Goal: Information Seeking & Learning: Learn about a topic

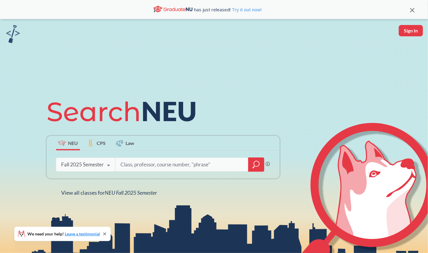
click at [149, 169] on input "search" at bounding box center [182, 165] width 124 height 13
type input "ds 5020"
type input "cs 5047"
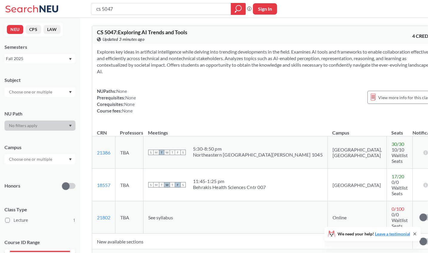
click at [126, 253] on span "Show all sections (1 more)" at bounding box center [121, 255] width 48 height 5
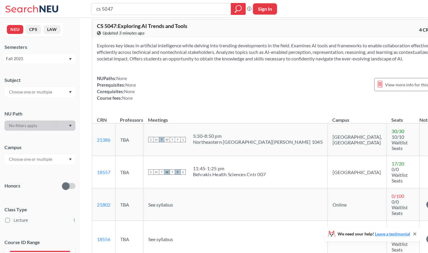
scroll to position [7, 0]
click at [327, 166] on td "[GEOGRAPHIC_DATA]" at bounding box center [356, 172] width 59 height 32
click at [273, 89] on div "NUPaths: None Prerequisites: None Corequisites: None Course fees: None View mor…" at bounding box center [269, 88] width 345 height 26
click at [327, 142] on td "Silicon Valley, CA" at bounding box center [356, 139] width 59 height 32
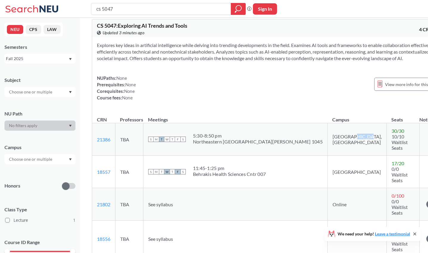
click at [327, 142] on td "Silicon Valley, CA" at bounding box center [356, 139] width 59 height 32
click at [252, 98] on div "NUPaths: None Prerequisites: None Corequisites: None Course fees: None View mor…" at bounding box center [269, 88] width 345 height 26
click at [175, 7] on input "cs 5047" at bounding box center [161, 9] width 131 height 10
type input "cs 5004"
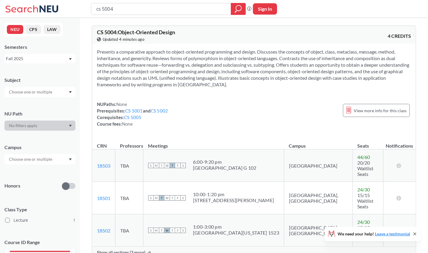
click at [133, 247] on div "Show all sections (3 more)" at bounding box center [253, 252] width 323 height 11
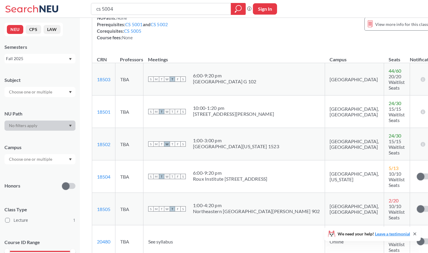
scroll to position [81, 0]
click at [118, 9] on input "cs 5004" at bounding box center [161, 9] width 131 height 10
type input "c"
type input "ds 5010"
